Goal: Check status: Check status

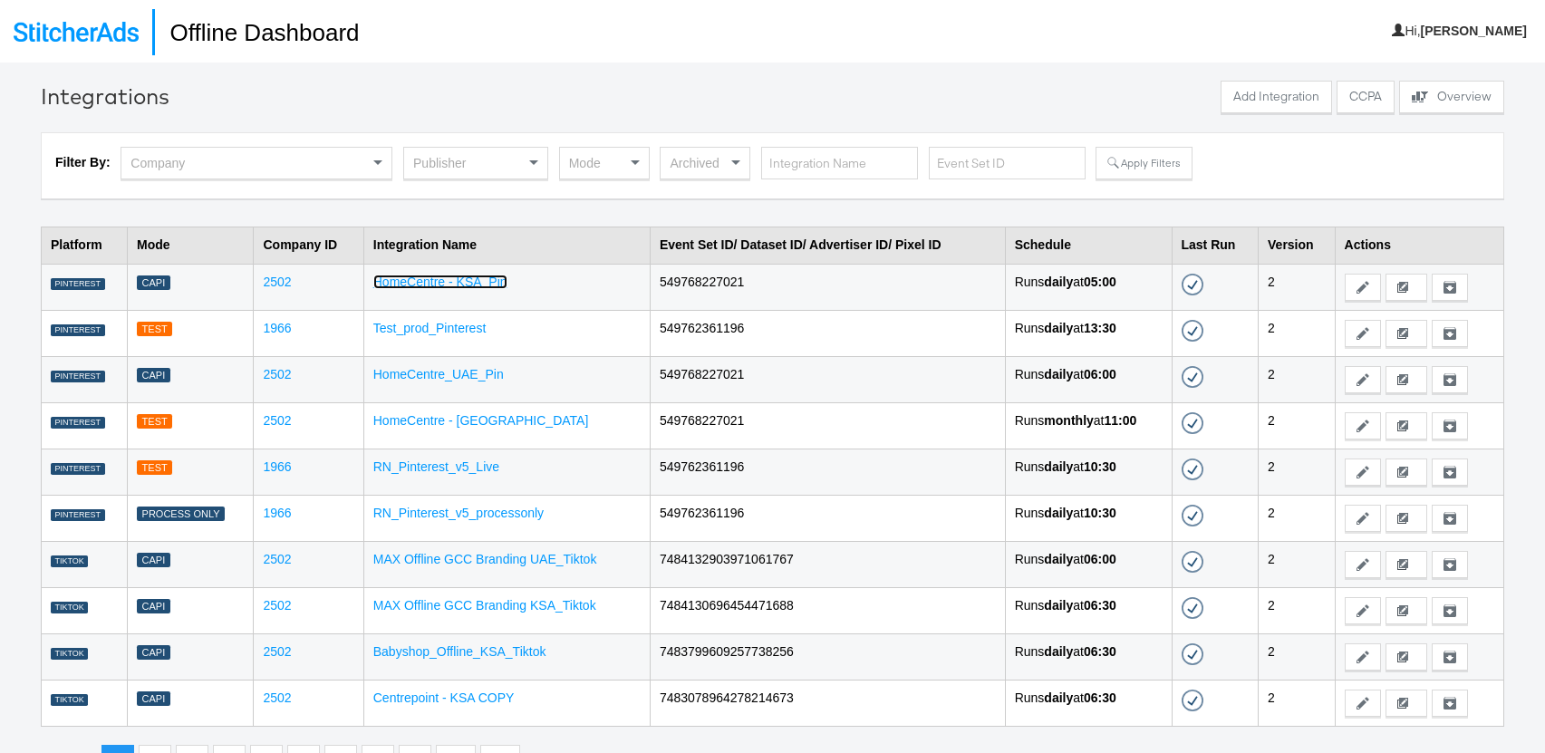
click at [468, 282] on link "HomeCentre - KSA_Pin" at bounding box center [440, 282] width 134 height 14
click at [490, 163] on div "Publisher" at bounding box center [475, 163] width 143 height 31
click at [701, 165] on div "Archived" at bounding box center [705, 163] width 89 height 31
click at [486, 169] on div "Publisher" at bounding box center [475, 163] width 143 height 31
click at [449, 285] on link "HomeCentre - KSA_Pin" at bounding box center [440, 282] width 134 height 14
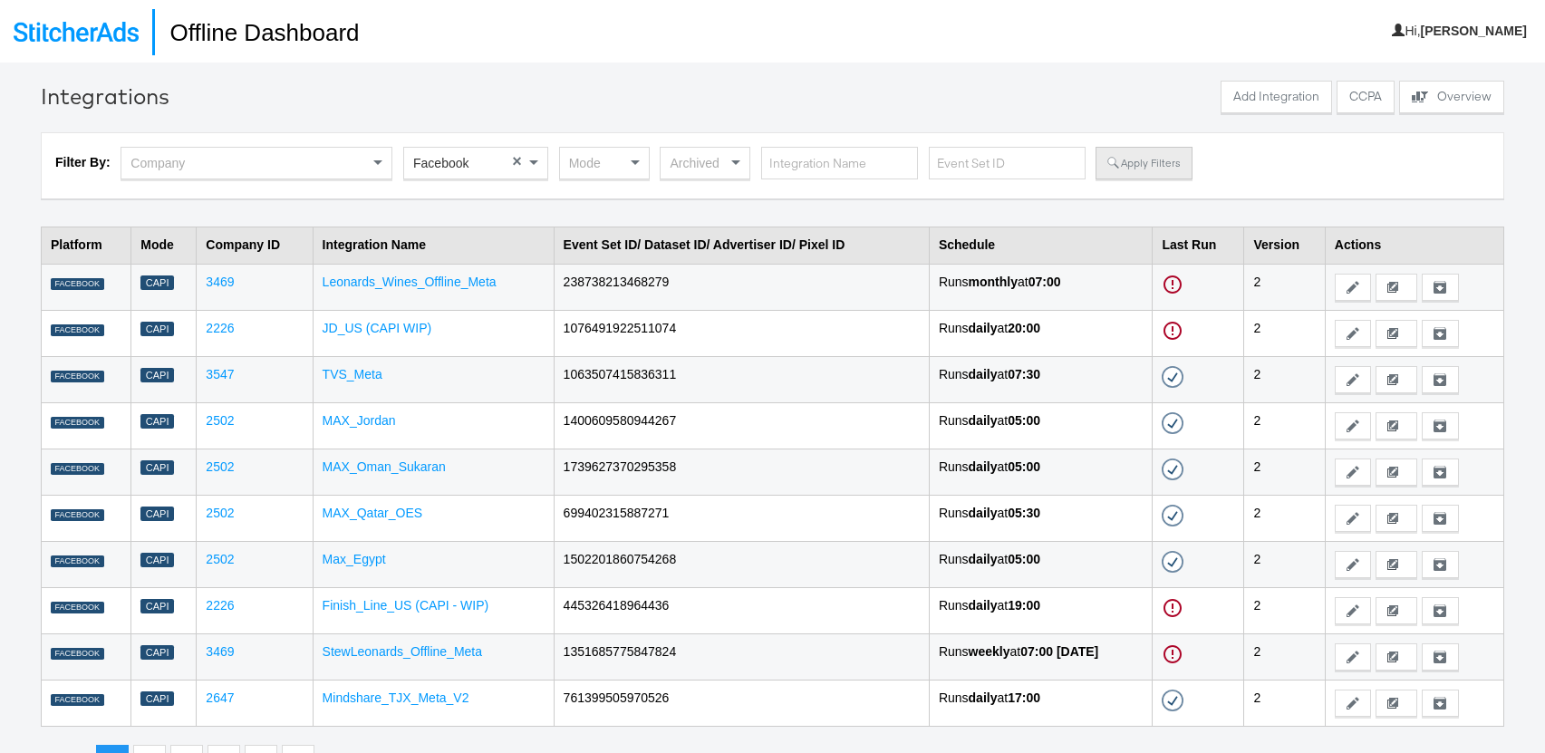
click at [1143, 168] on button "Apply Filters" at bounding box center [1144, 163] width 96 height 33
click at [422, 284] on link "Leonards_Wines_Offline_Meta" at bounding box center [410, 282] width 174 height 14
click at [1158, 170] on button "Apply Filters" at bounding box center [1144, 163] width 96 height 33
click at [376, 321] on link "JD_US (CAPI WIP)" at bounding box center [378, 328] width 110 height 14
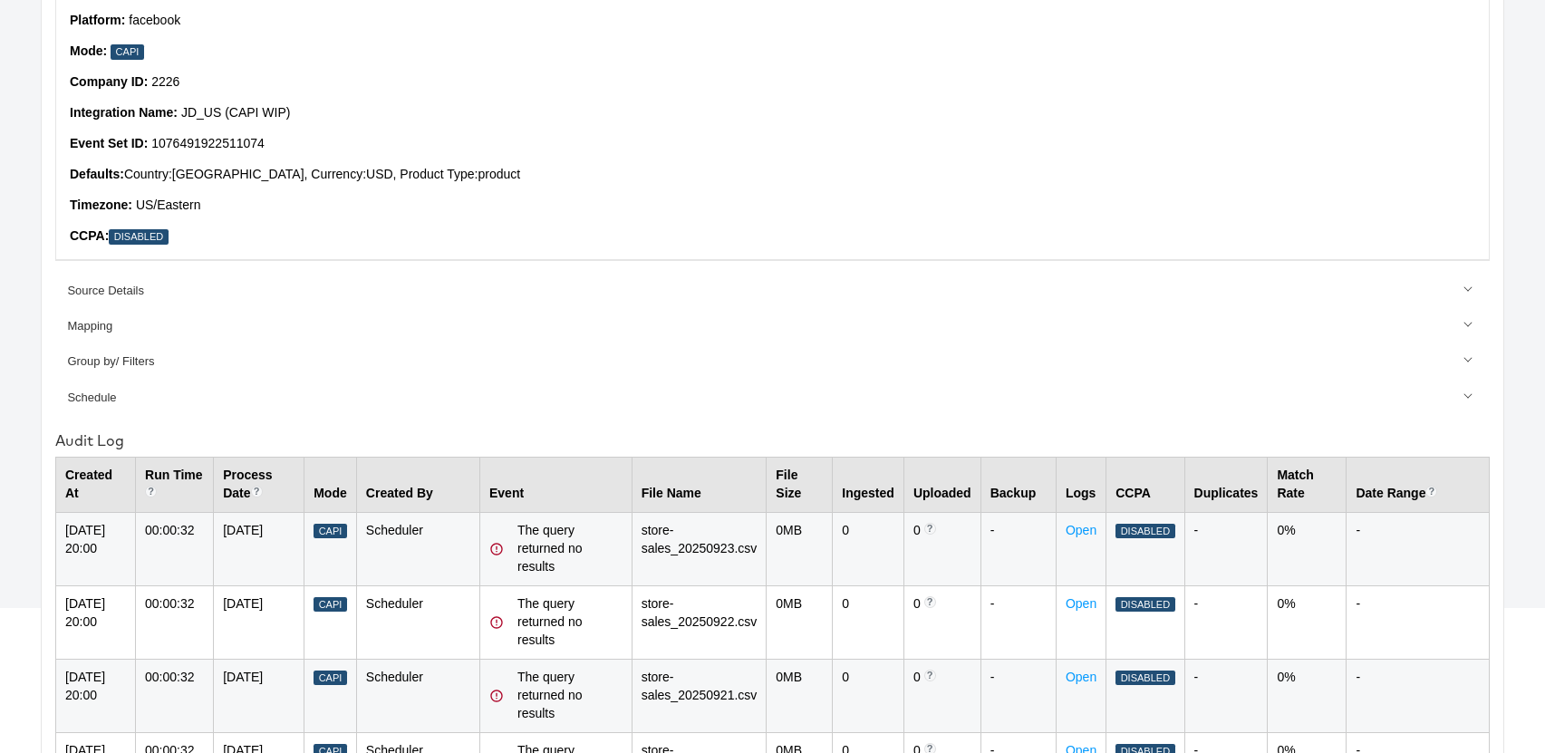
scroll to position [234, 0]
